Goal: Information Seeking & Learning: Learn about a topic

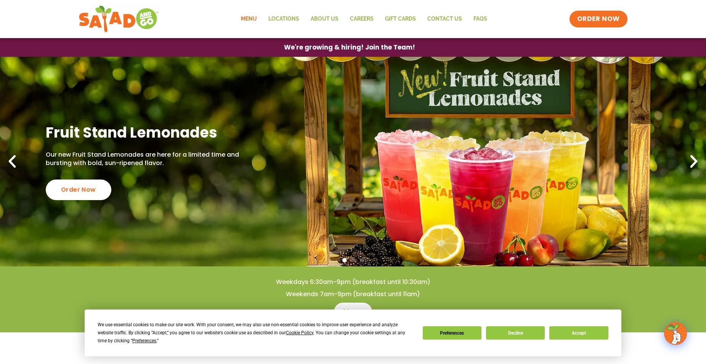
click at [253, 15] on link "Menu" at bounding box center [248, 19] width 27 height 18
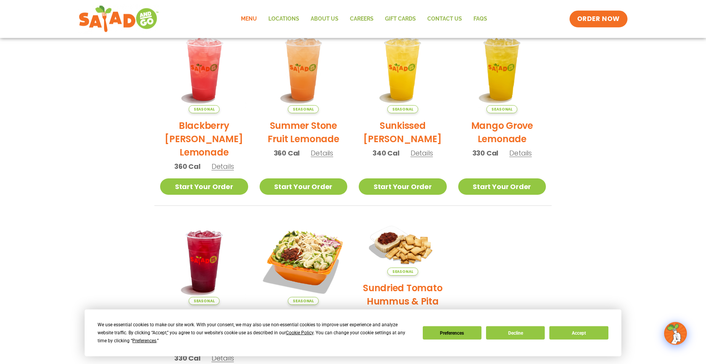
scroll to position [196, 0]
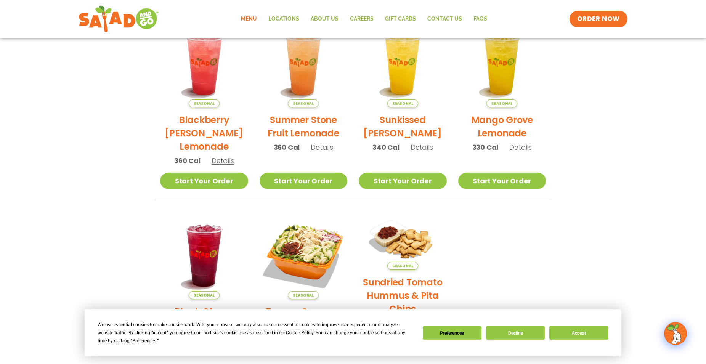
click at [521, 155] on div "Seasonal [GEOGRAPHIC_DATA] Lemonade 330 Cal Details" at bounding box center [502, 89] width 88 height 140
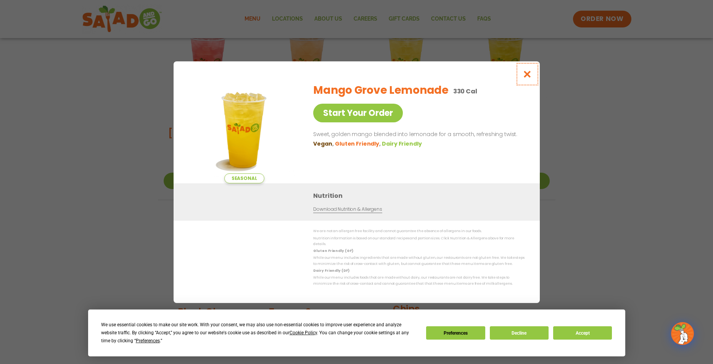
click at [526, 78] on icon "Close modal" at bounding box center [527, 74] width 10 height 8
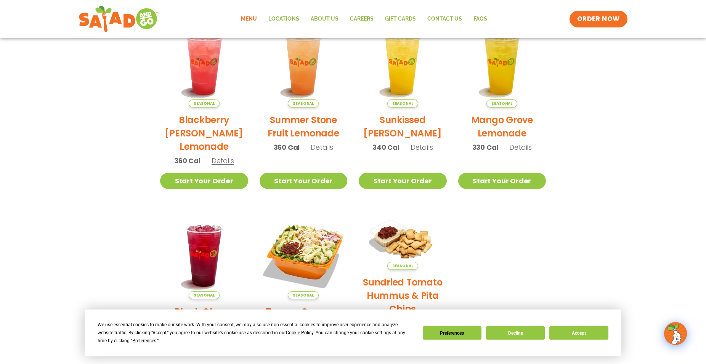
click at [223, 158] on span "Details" at bounding box center [223, 161] width 23 height 10
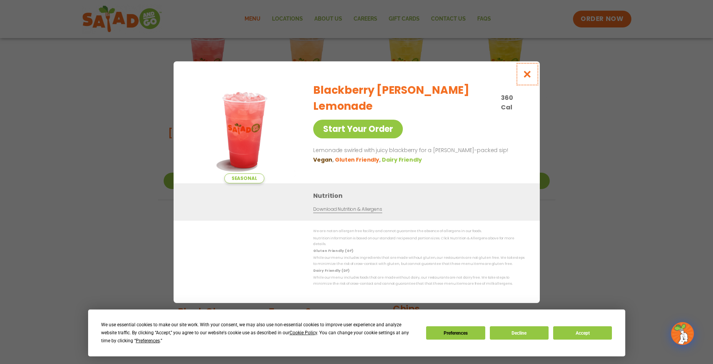
click at [529, 74] on icon "Close modal" at bounding box center [527, 74] width 10 height 8
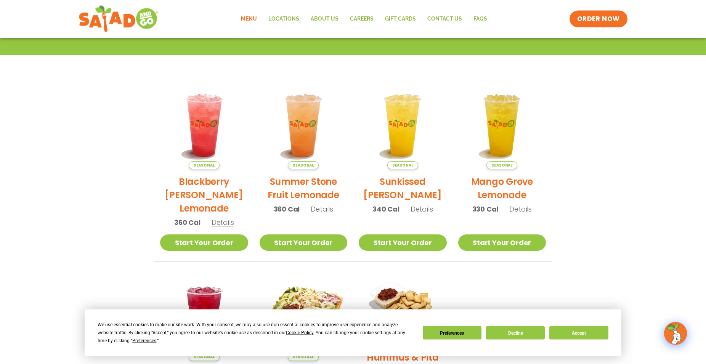
scroll to position [133, 0]
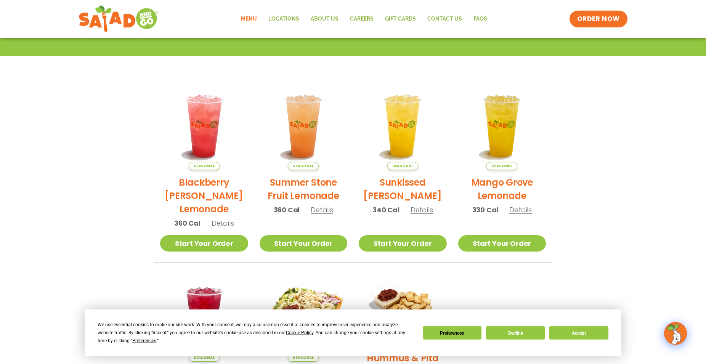
click at [432, 184] on h2 "Sunkissed [PERSON_NAME]" at bounding box center [403, 189] width 88 height 27
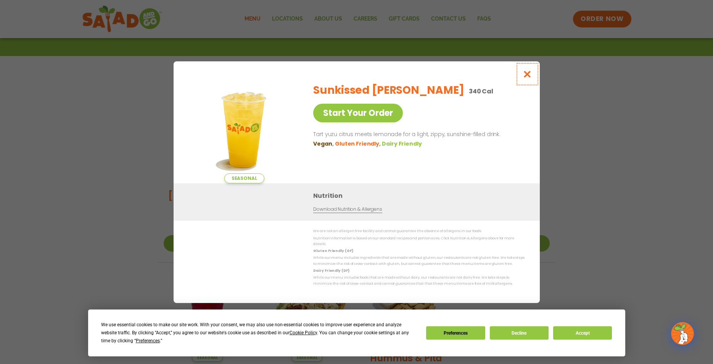
click at [529, 77] on icon "Close modal" at bounding box center [527, 74] width 10 height 8
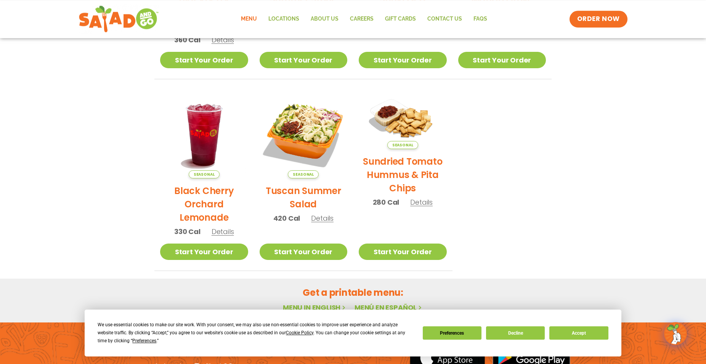
scroll to position [314, 0]
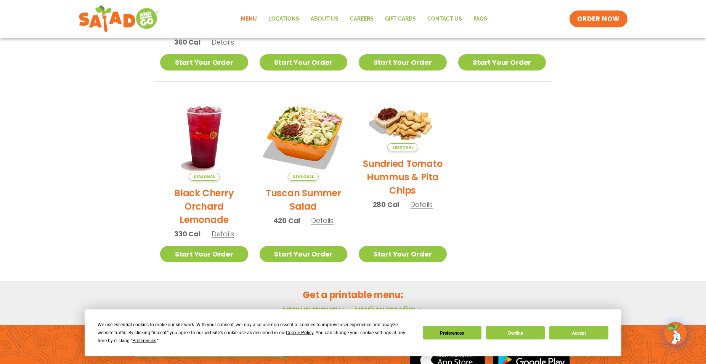
click at [218, 234] on span "Details" at bounding box center [223, 235] width 23 height 10
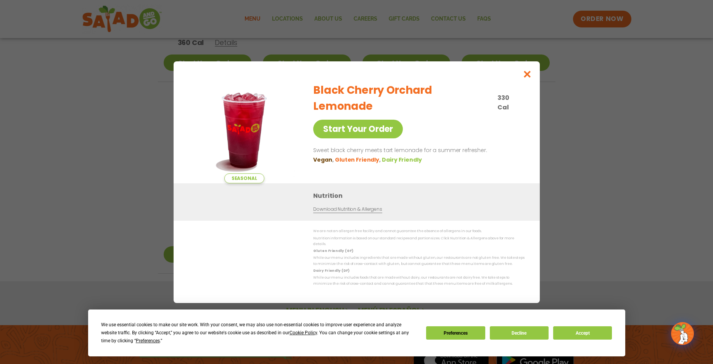
click at [327, 212] on link "Download Nutrition & Allergens" at bounding box center [347, 209] width 69 height 7
click at [557, 6] on div "Seasonal Start Your Order Black Cherry Orchard Lemonade 330 Cal Start Your Orde…" at bounding box center [356, 182] width 713 height 364
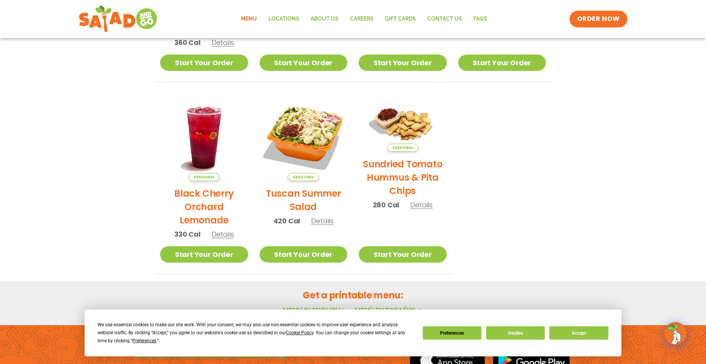
click at [228, 235] on span "Details" at bounding box center [223, 235] width 23 height 10
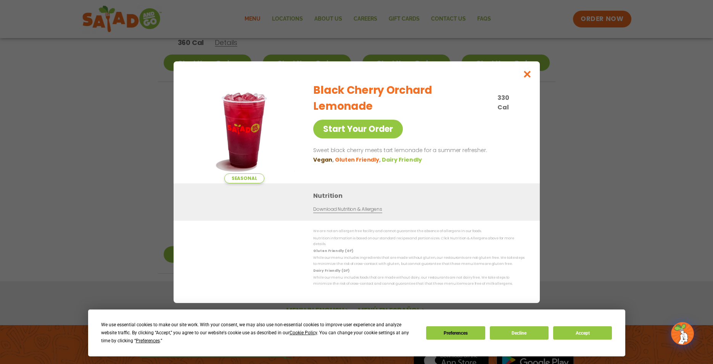
click at [241, 179] on span "Seasonal" at bounding box center [244, 179] width 40 height 10
click at [397, 156] on li "Dairy Friendly" at bounding box center [402, 160] width 41 height 8
click at [530, 76] on icon "Close modal" at bounding box center [527, 74] width 10 height 8
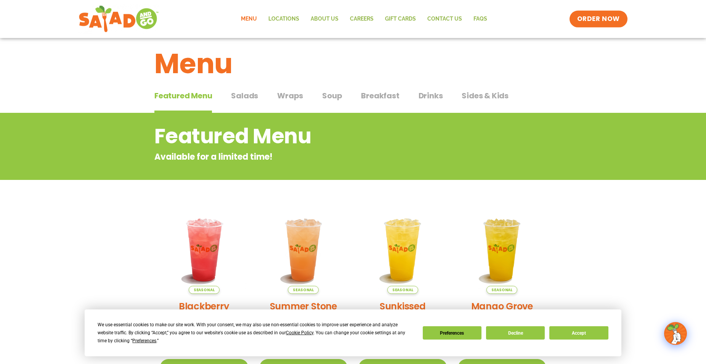
scroll to position [0, 0]
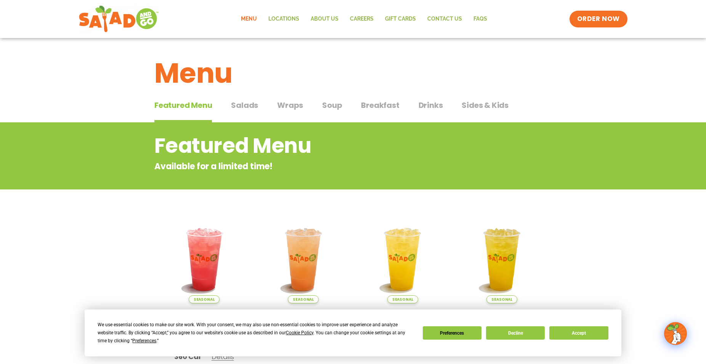
click at [433, 101] on span "Drinks" at bounding box center [431, 105] width 24 height 11
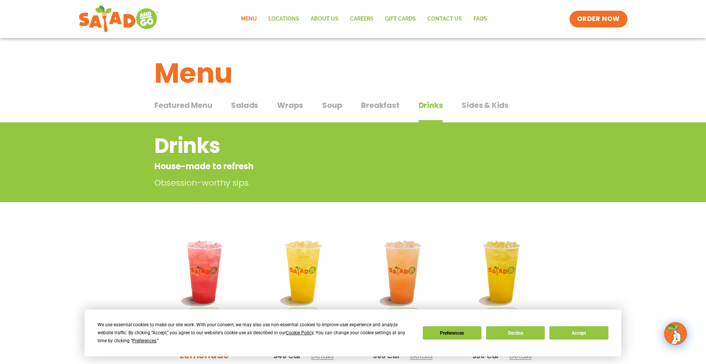
click at [251, 106] on span "Salads" at bounding box center [244, 105] width 27 height 11
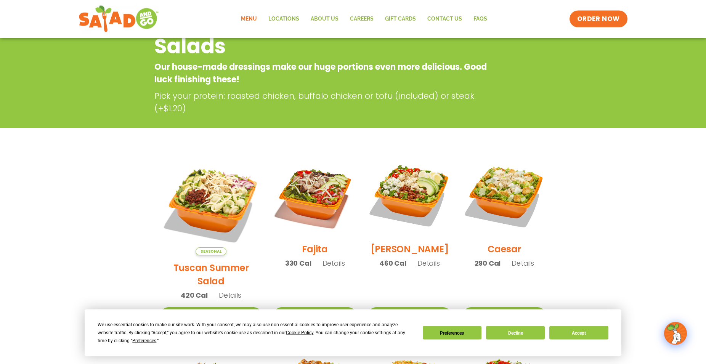
scroll to position [90, 0]
